Goal: Information Seeking & Learning: Learn about a topic

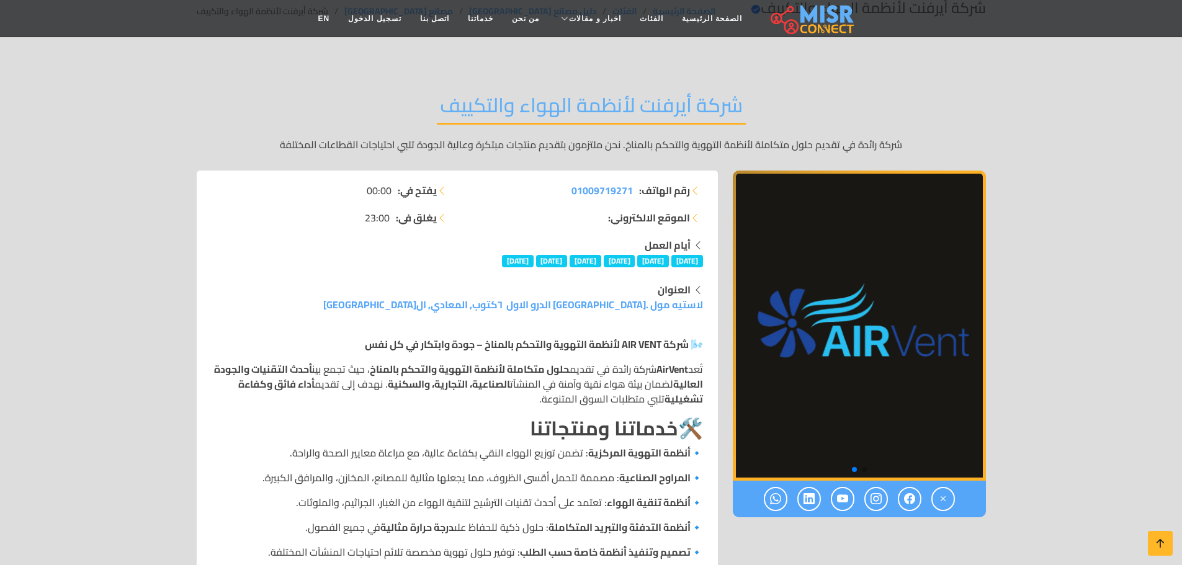
scroll to position [124, 0]
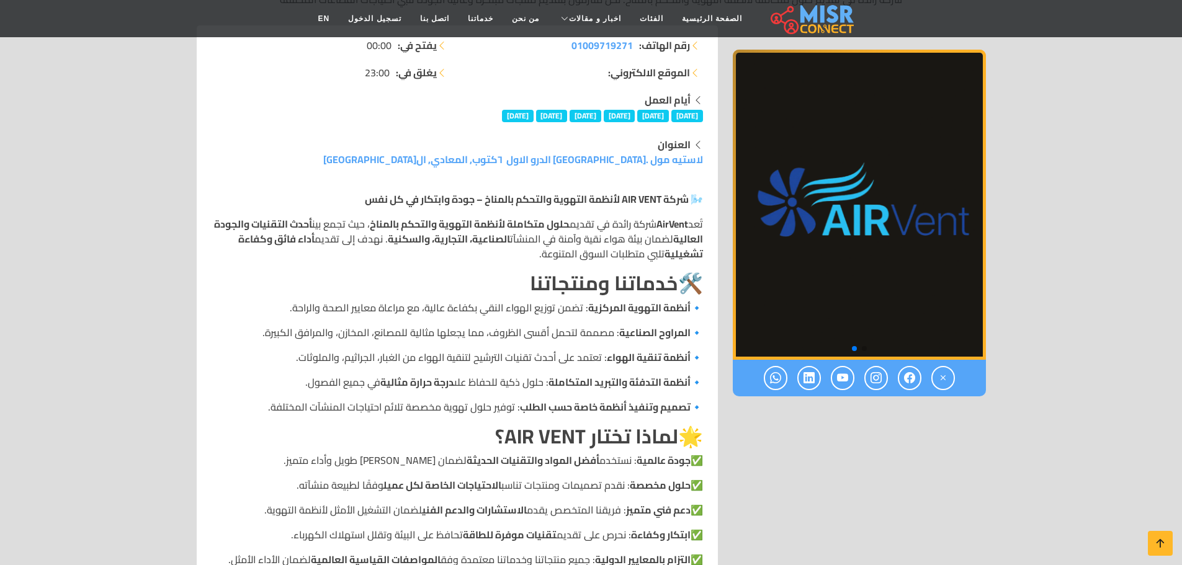
scroll to position [0, 0]
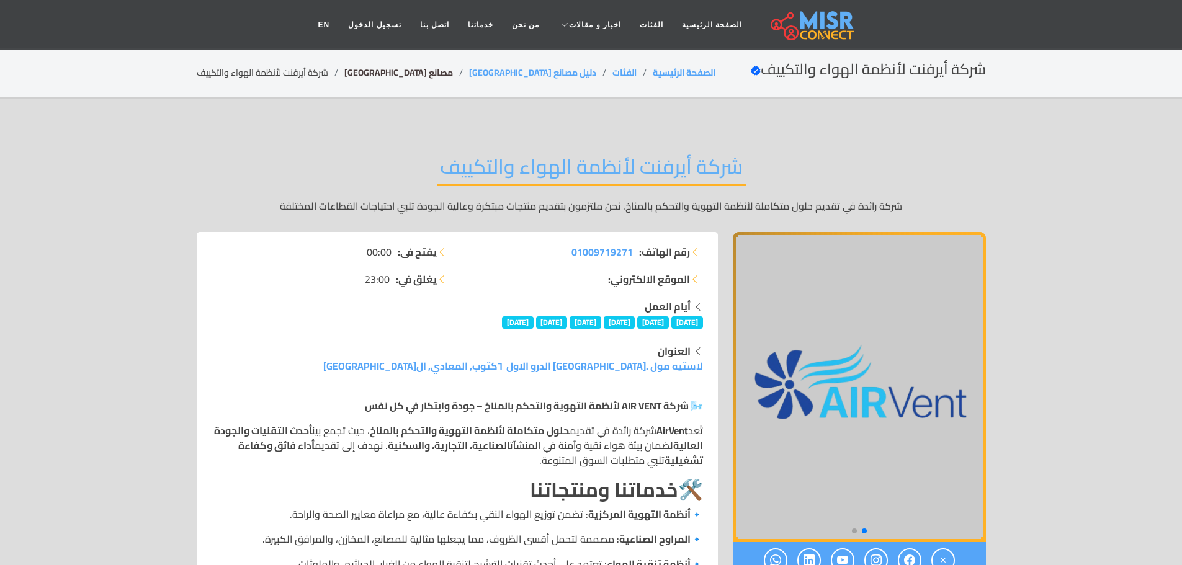
click at [373, 78] on link "مصانع [GEOGRAPHIC_DATA]" at bounding box center [398, 73] width 109 height 16
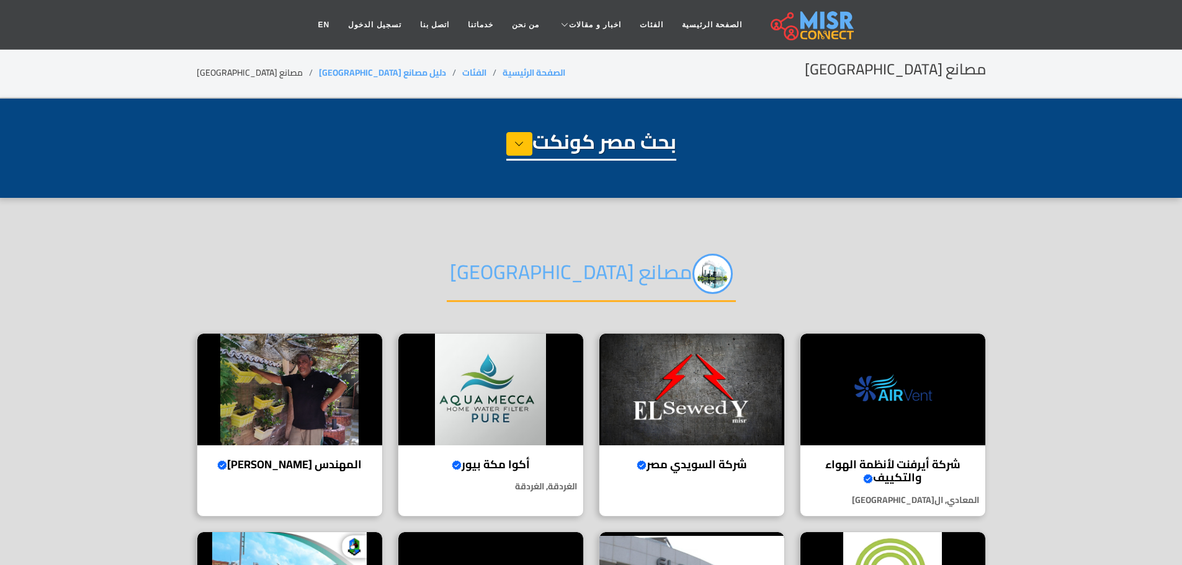
select select "**********"
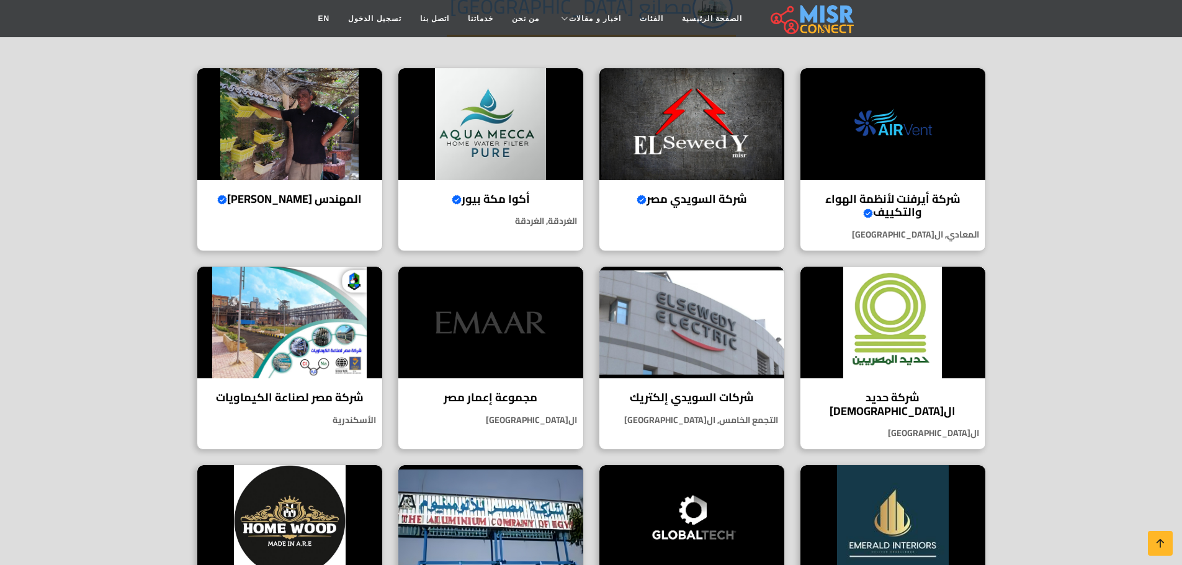
scroll to position [310, 0]
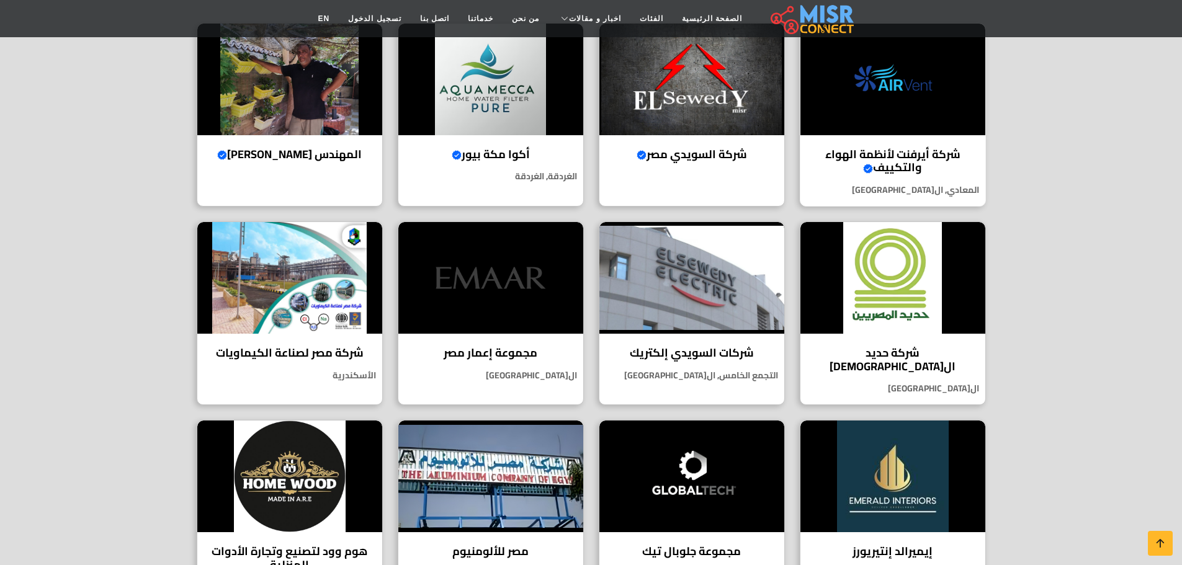
click at [918, 148] on h4 "شركة أيرفنت لأنظمة الهواء والتكييف Verified account" at bounding box center [892, 161] width 166 height 27
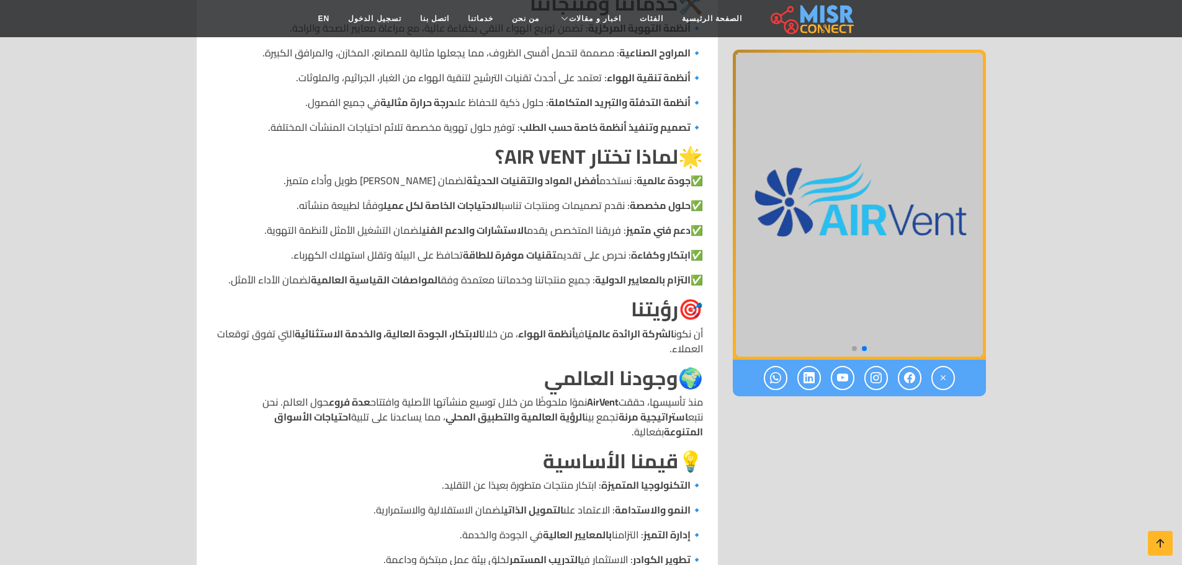
scroll to position [496, 0]
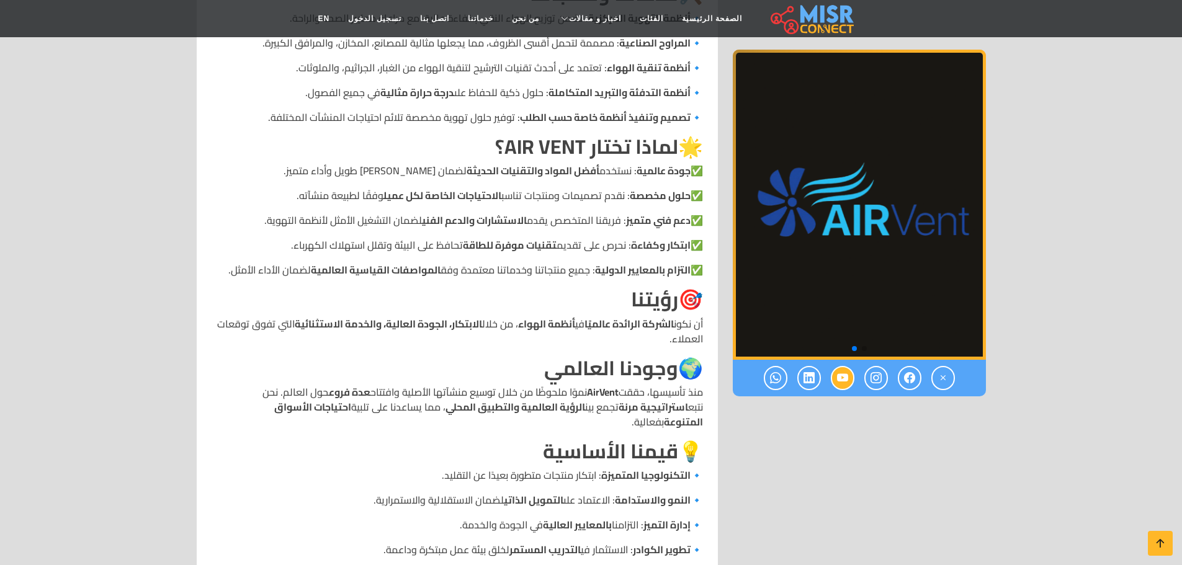
click at [847, 375] on icon at bounding box center [842, 378] width 11 height 20
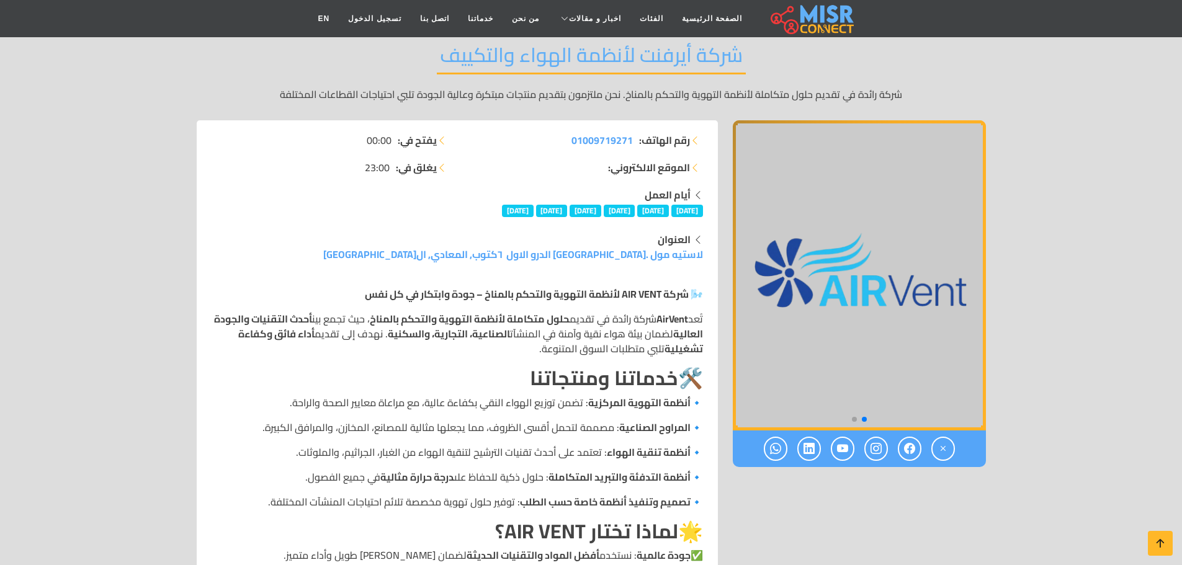
scroll to position [248, 0]
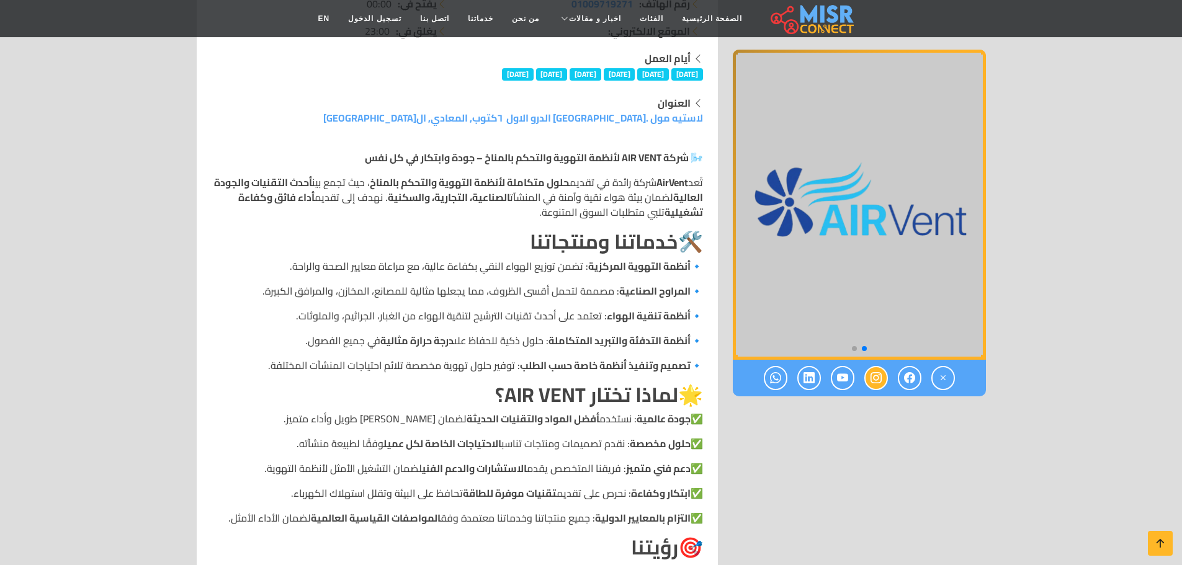
click at [876, 378] on icon at bounding box center [875, 378] width 11 height 20
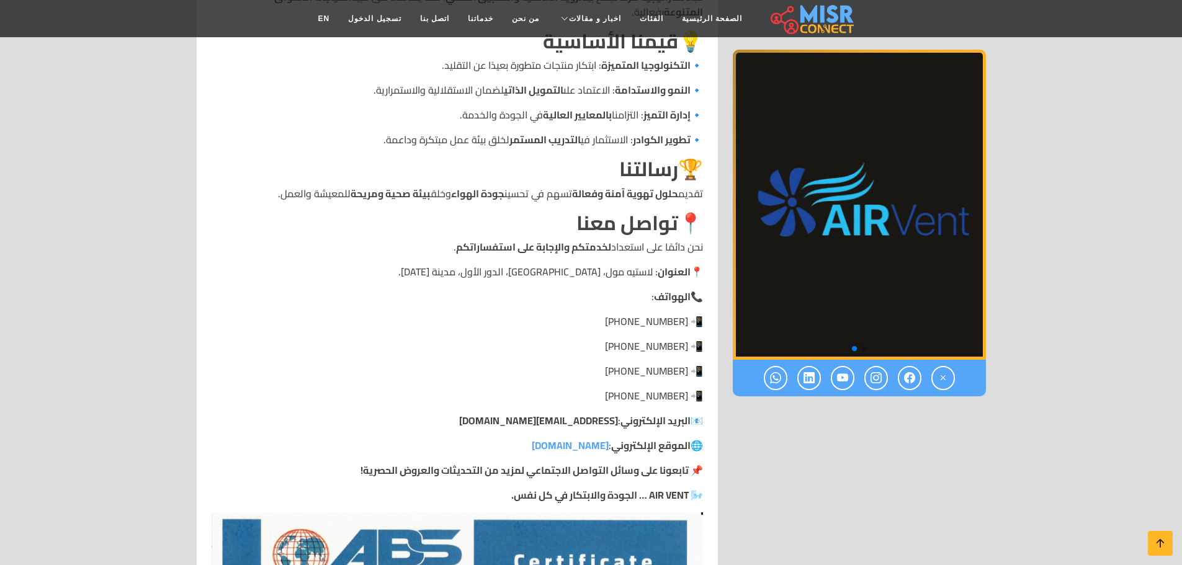
scroll to position [930, 0]
